Goal: Task Accomplishment & Management: Complete application form

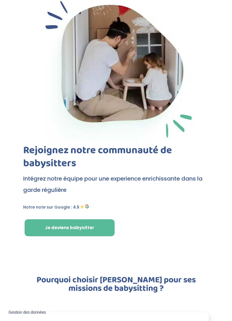
scroll to position [64, 0]
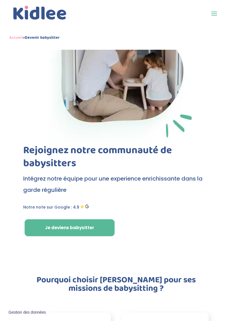
click at [91, 222] on link "Je deviens babysitter" at bounding box center [70, 227] width 90 height 17
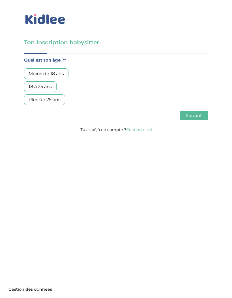
click at [57, 72] on div "Moins de 18 ans" at bounding box center [46, 73] width 44 height 11
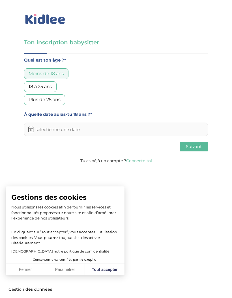
click at [47, 87] on div "18 à 25 ans" at bounding box center [40, 86] width 33 height 11
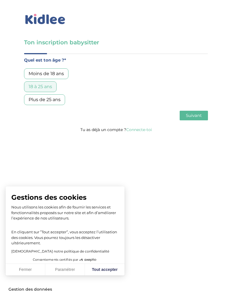
click at [191, 114] on span "Suivant" at bounding box center [194, 115] width 16 height 5
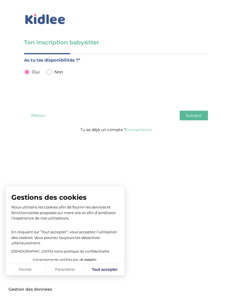
click at [193, 115] on span "Suivant" at bounding box center [194, 115] width 16 height 5
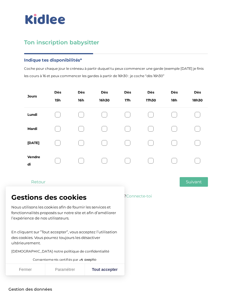
click at [230, 195] on div "Ton inscription babysitter Merci de vérifier que tous les champs sont remplis a…" at bounding box center [116, 101] width 240 height 203
click at [130, 130] on div at bounding box center [128, 129] width 6 height 6
click at [126, 145] on div at bounding box center [128, 143] width 6 height 6
click at [131, 160] on div "Vendredi" at bounding box center [116, 160] width 184 height 21
click at [156, 158] on div "Vendredi" at bounding box center [116, 160] width 184 height 21
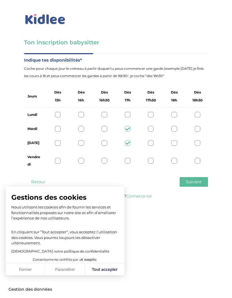
click at [176, 157] on div "Vendredi" at bounding box center [116, 160] width 184 height 21
click at [173, 161] on div at bounding box center [174, 161] width 6 height 6
click at [175, 117] on div at bounding box center [174, 115] width 6 height 6
click at [189, 186] on button "Suivant" at bounding box center [194, 182] width 28 height 10
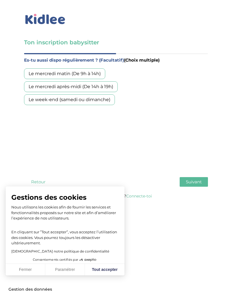
click at [199, 180] on span "Suivant" at bounding box center [194, 181] width 16 height 5
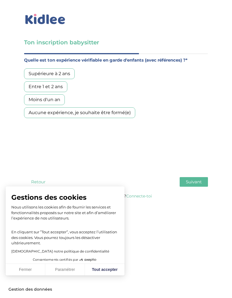
click at [124, 109] on div "Aucune expérience, je souhaite être formé(e)" at bounding box center [79, 112] width 111 height 11
click at [201, 187] on button "Suivant" at bounding box center [194, 182] width 28 height 10
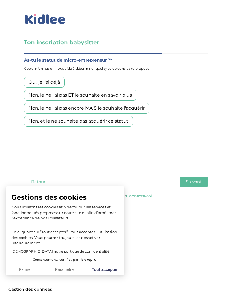
click at [133, 106] on div "Non, je ne l'ai pas encore MAIS je souhaite l'acquérir" at bounding box center [86, 108] width 125 height 11
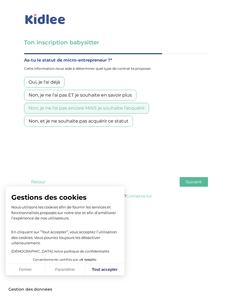
click at [202, 184] on span "Suivant" at bounding box center [194, 181] width 16 height 5
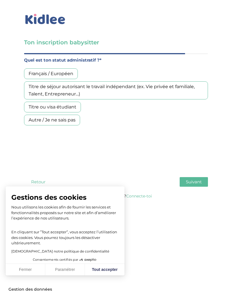
click at [63, 75] on div "Français / Européen" at bounding box center [51, 73] width 54 height 11
click at [197, 178] on button "Suivant" at bounding box center [194, 182] width 28 height 10
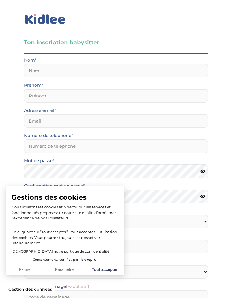
click at [109, 267] on button "Tout accepter" at bounding box center [105, 270] width 40 height 12
checkbox input "true"
click at [111, 270] on select "Selectionne Mr [PERSON_NAME]" at bounding box center [116, 272] width 184 height 14
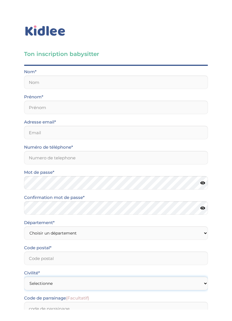
scroll to position [44, 0]
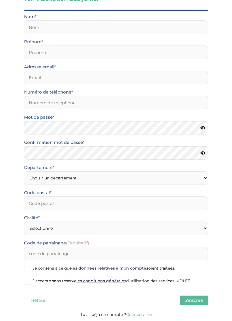
click at [29, 266] on span at bounding box center [27, 268] width 7 height 7
click at [0, 0] on input "Je consens à ce que les données relatives à mon compte soient traitées." at bounding box center [0, 0] width 0 height 0
click at [32, 279] on label "J’accepte sans réserve les conditions générales d’utilisation des services KIDL…" at bounding box center [116, 281] width 184 height 8
click at [0, 0] on input "J’accepte sans réserve les conditions générales d’utilisation des services KIDL…" at bounding box center [0, 0] width 0 height 0
click at [206, 228] on select "Selectionne Mr [PERSON_NAME]" at bounding box center [116, 229] width 184 height 14
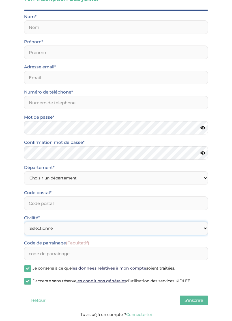
select select "1"
click at [166, 193] on div "Code postal*" at bounding box center [116, 199] width 184 height 21
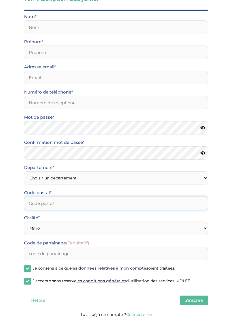
click at [172, 201] on input "Code postal*" at bounding box center [116, 203] width 184 height 14
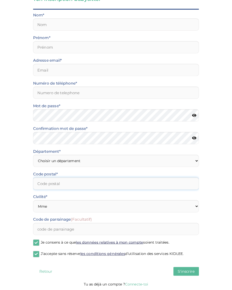
scroll to position [0, 0]
